Goal: Task Accomplishment & Management: Complete application form

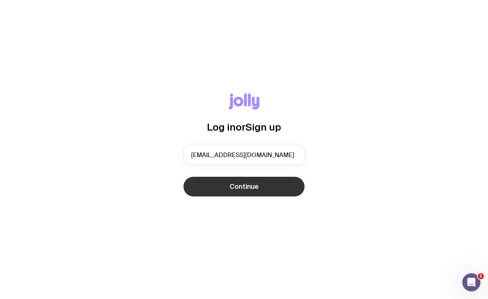
type input "[EMAIL_ADDRESS][DOMAIN_NAME]"
click at [245, 183] on span "Continue" at bounding box center [244, 186] width 29 height 9
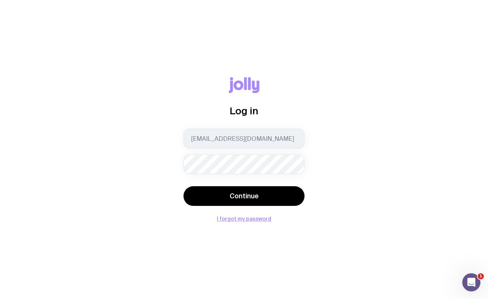
click at [244, 196] on button "Continue" at bounding box center [243, 196] width 121 height 20
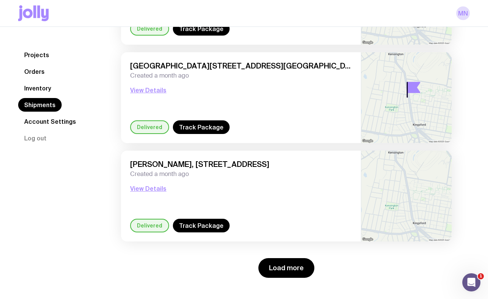
scroll to position [1024, 0]
click at [289, 265] on button "Load more" at bounding box center [286, 268] width 56 height 20
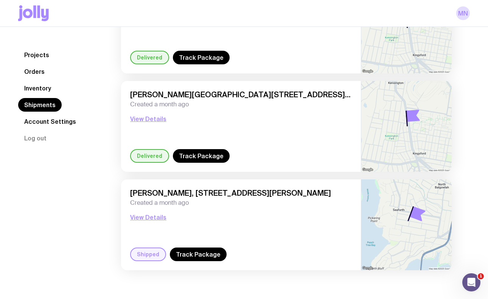
scroll to position [1291, 0]
click at [212, 251] on link "Track Package" at bounding box center [198, 254] width 57 height 14
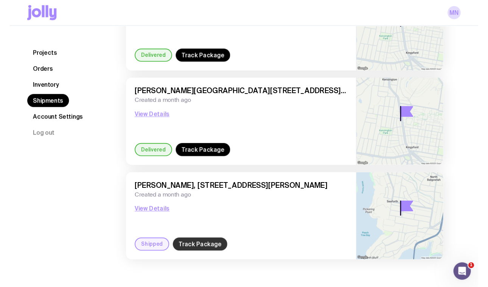
scroll to position [0, 0]
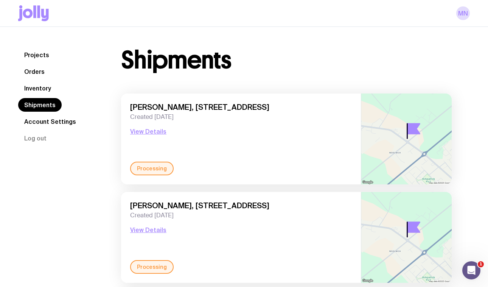
click at [41, 89] on link "Inventory" at bounding box center [37, 88] width 39 height 14
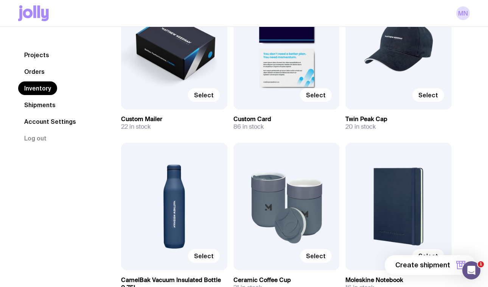
scroll to position [138, 0]
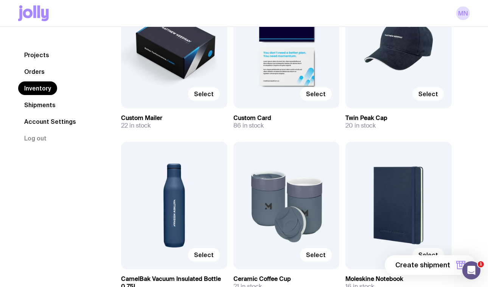
click at [428, 92] on span "Select" at bounding box center [428, 94] width 20 height 8
click at [0, 0] on input "Select" at bounding box center [0, 0] width 0 height 0
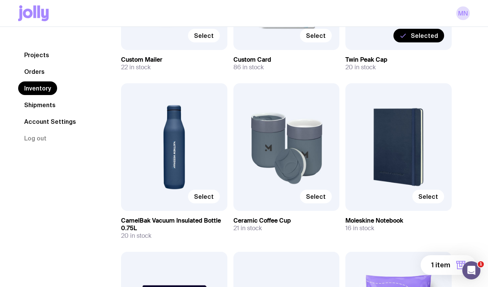
scroll to position [198, 0]
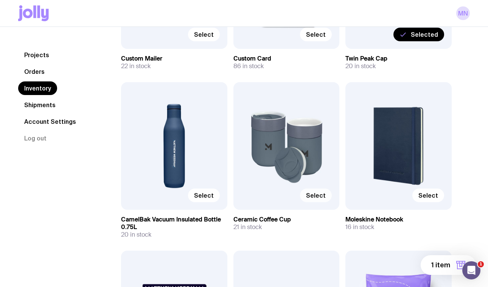
click at [320, 199] on span "Select" at bounding box center [316, 195] width 20 height 8
click at [0, 0] on input "Select" at bounding box center [0, 0] width 0 height 0
click at [203, 198] on span "Select" at bounding box center [204, 195] width 20 height 8
click at [0, 0] on input "Select" at bounding box center [0, 0] width 0 height 0
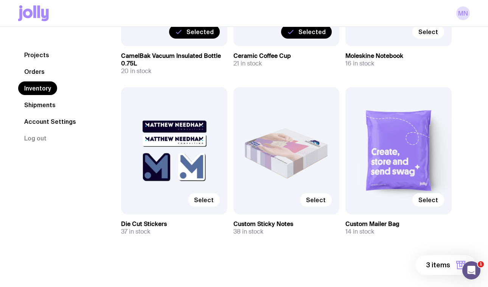
scroll to position [361, 0]
click at [208, 197] on span "Select" at bounding box center [204, 200] width 20 height 8
click at [0, 0] on input "Select" at bounding box center [0, 0] width 0 height 0
click at [317, 198] on span "Select" at bounding box center [316, 200] width 20 height 8
click at [0, 0] on input "Select" at bounding box center [0, 0] width 0 height 0
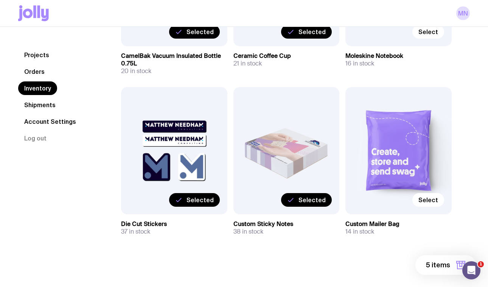
click at [449, 263] on span "5 items" at bounding box center [438, 264] width 24 height 9
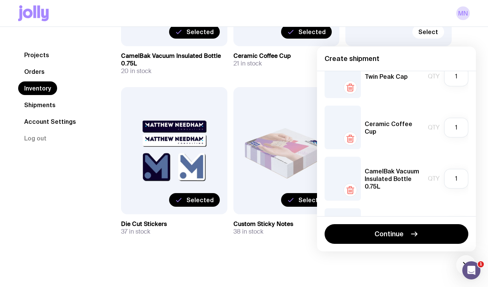
scroll to position [38, 0]
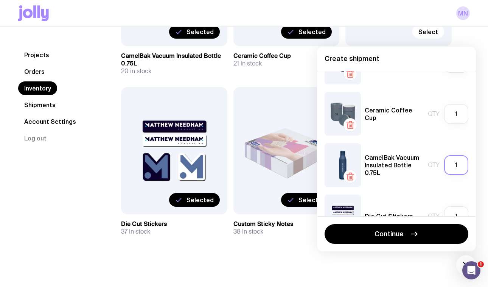
click at [459, 164] on input "1" at bounding box center [456, 165] width 24 height 20
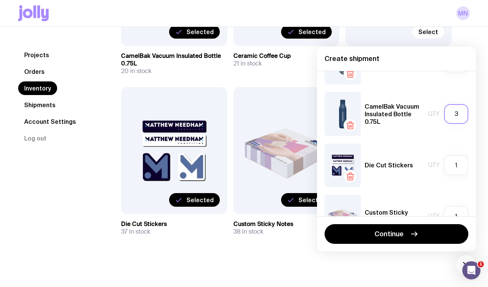
scroll to position [91, 0]
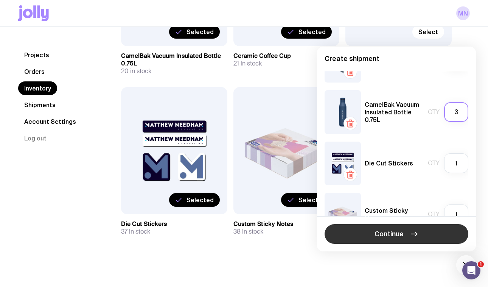
type input "3"
click at [394, 234] on span "Continue" at bounding box center [388, 233] width 29 height 9
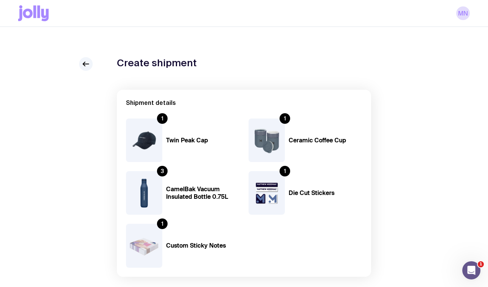
click at [142, 132] on img at bounding box center [144, 139] width 36 height 43
click at [86, 64] on icon at bounding box center [85, 63] width 9 height 9
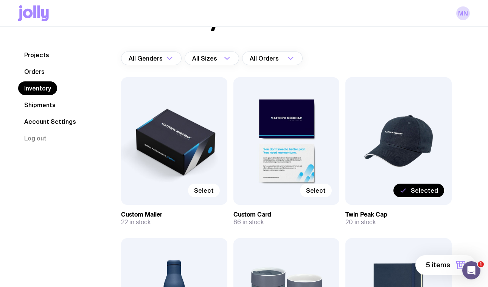
scroll to position [48, 0]
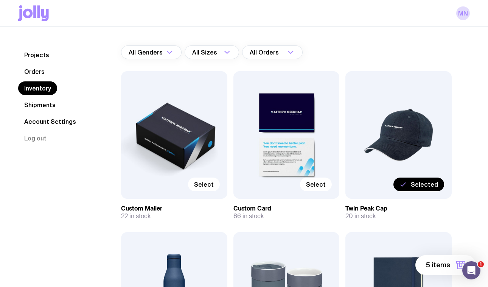
click at [425, 182] on span "Selected" at bounding box center [424, 184] width 27 height 8
click at [0, 0] on input "Selected" at bounding box center [0, 0] width 0 height 0
click at [435, 183] on span "Select" at bounding box center [428, 184] width 20 height 8
click at [0, 0] on input "Select" at bounding box center [0, 0] width 0 height 0
click at [436, 260] on button "5 items" at bounding box center [445, 265] width 61 height 20
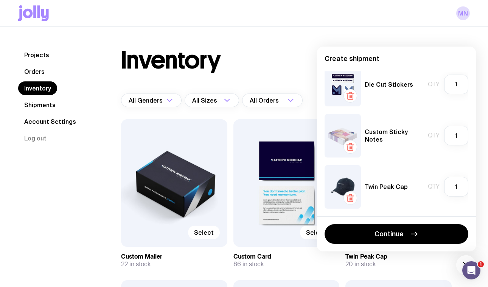
scroll to position [118, 0]
click at [458, 188] on input "1" at bounding box center [456, 187] width 24 height 20
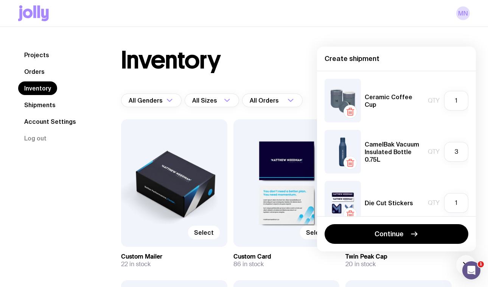
scroll to position [0, 0]
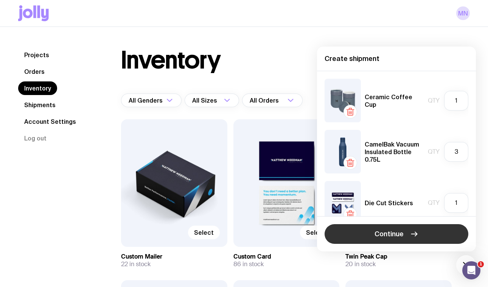
type input "2"
click at [395, 233] on span "Continue" at bounding box center [388, 233] width 29 height 9
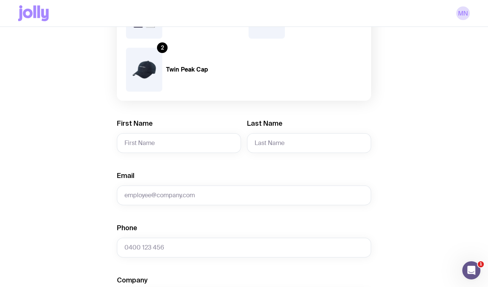
scroll to position [176, 0]
click at [147, 146] on input "First Name" at bounding box center [179, 143] width 124 height 20
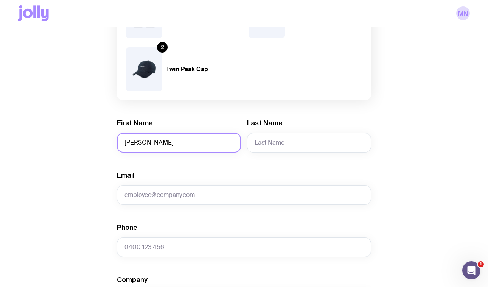
type input "[PERSON_NAME]"
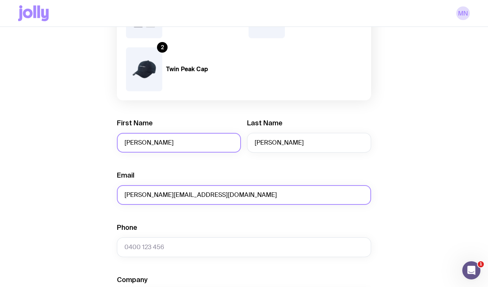
type input "[PERSON_NAME][EMAIL_ADDRESS][DOMAIN_NAME]"
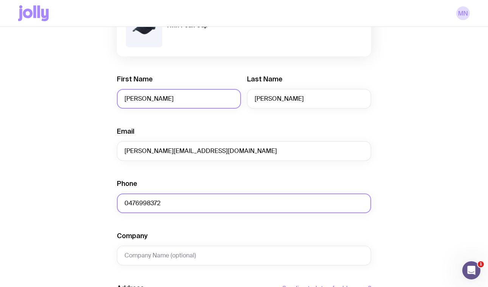
scroll to position [230, 0]
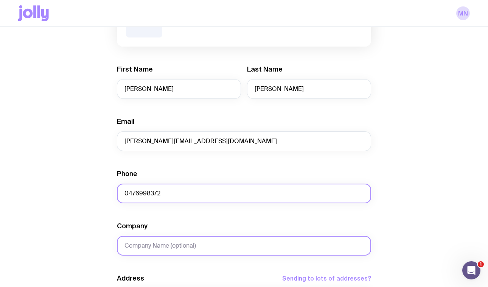
type input "0476998372"
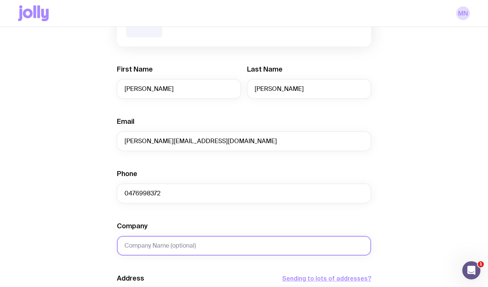
click at [131, 242] on input "Company" at bounding box center [244, 246] width 254 height 20
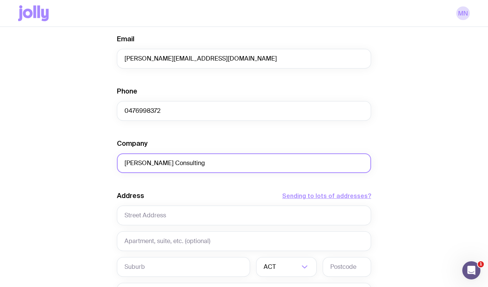
scroll to position [318, 0]
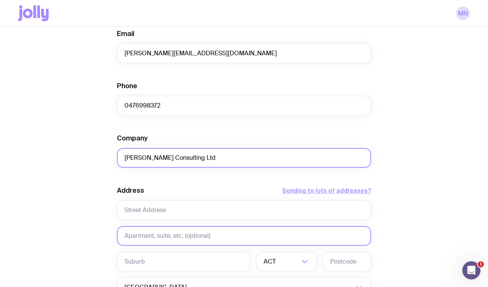
type input "[PERSON_NAME] Consulting Ltd"
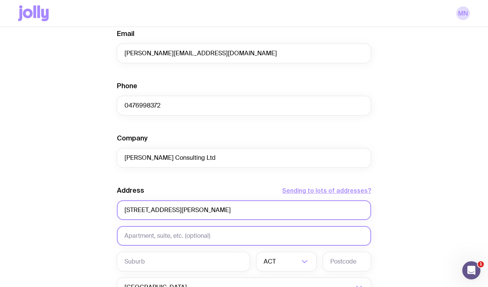
type input "[STREET_ADDRESS][PERSON_NAME]"
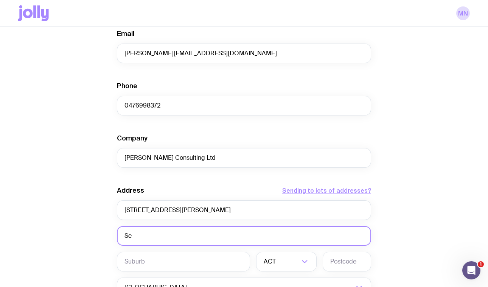
type input "S"
type input "Seaforth"
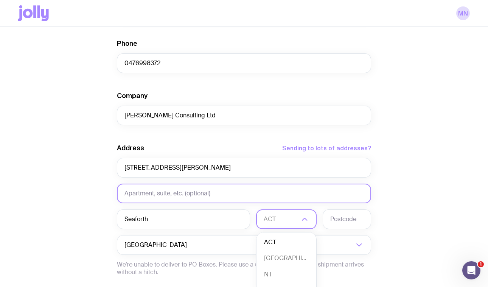
scroll to position [364, 0]
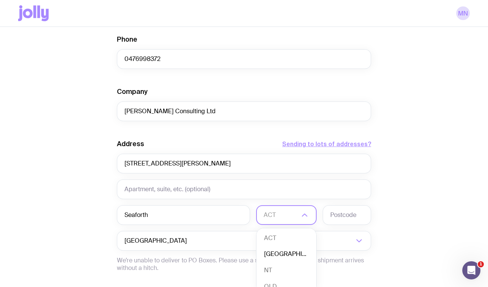
click at [276, 249] on li "[GEOGRAPHIC_DATA]" at bounding box center [286, 254] width 60 height 16
click at [335, 216] on input "text" at bounding box center [347, 215] width 48 height 20
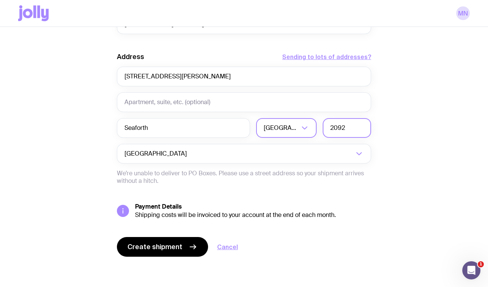
scroll to position [451, 0]
type input "2092"
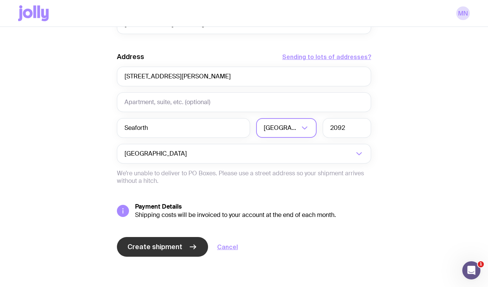
click at [166, 248] on span "Create shipment" at bounding box center [154, 246] width 55 height 9
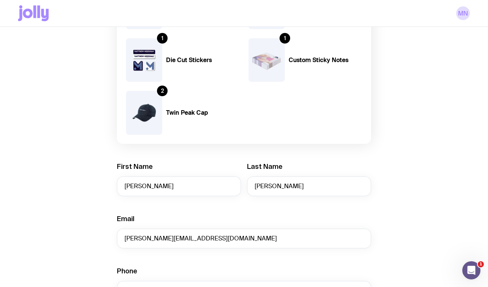
scroll to position [113, 0]
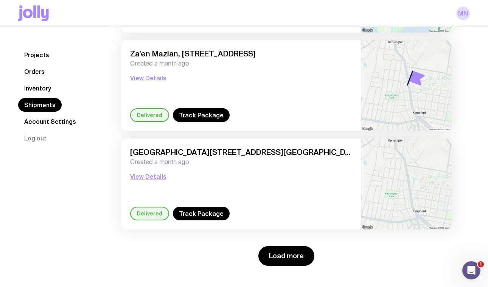
scroll to position [1037, 0]
click at [282, 256] on button "Load more" at bounding box center [286, 256] width 56 height 20
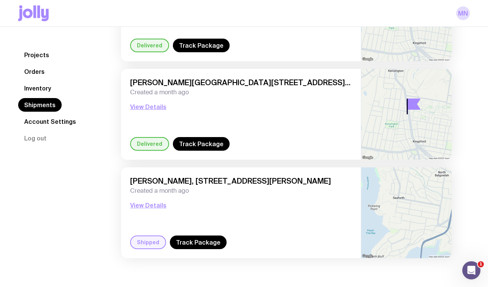
scroll to position [1401, 0]
click at [150, 208] on button "View Details" at bounding box center [148, 204] width 36 height 9
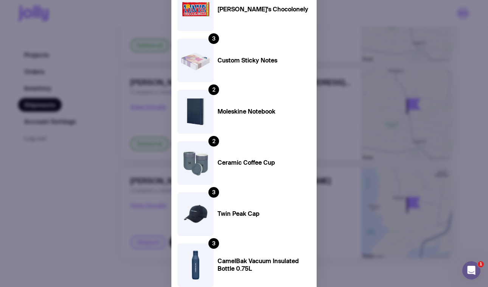
scroll to position [422, 0]
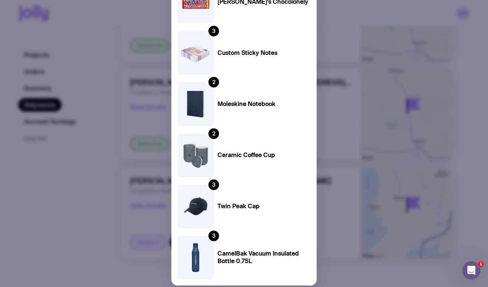
click at [112, 239] on div "Shipped [PERSON_NAME], [STREET_ADDRESS][PERSON_NAME] Created a few seconds ago …" at bounding box center [244, 143] width 488 height 287
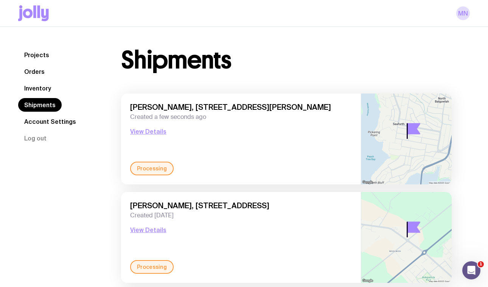
scroll to position [0, 0]
